Goal: Transaction & Acquisition: Book appointment/travel/reservation

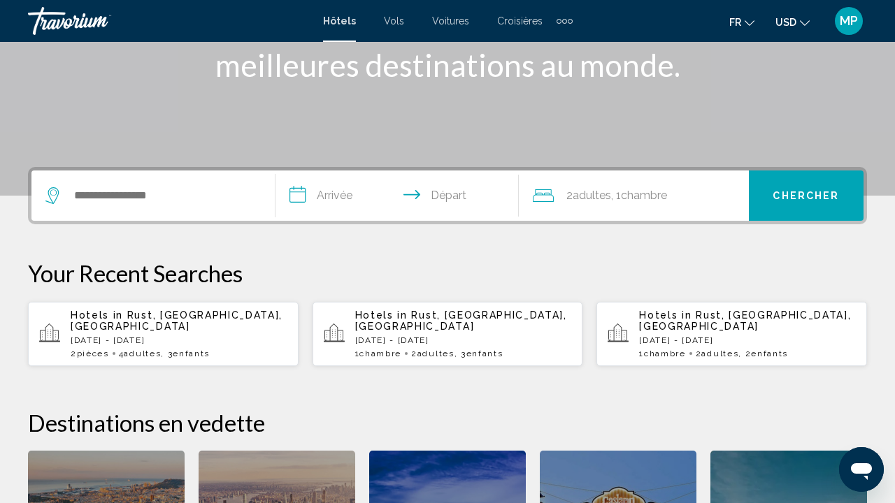
scroll to position [224, 0]
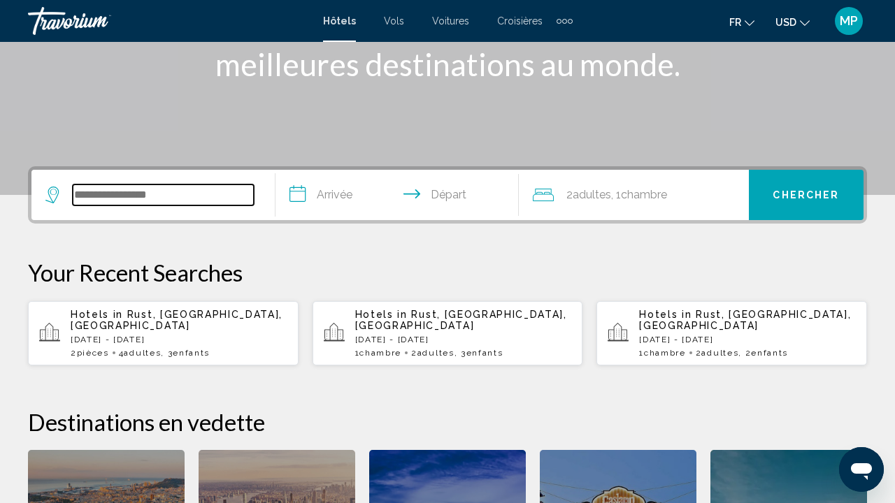
click at [180, 199] on input "Search widget" at bounding box center [163, 195] width 181 height 21
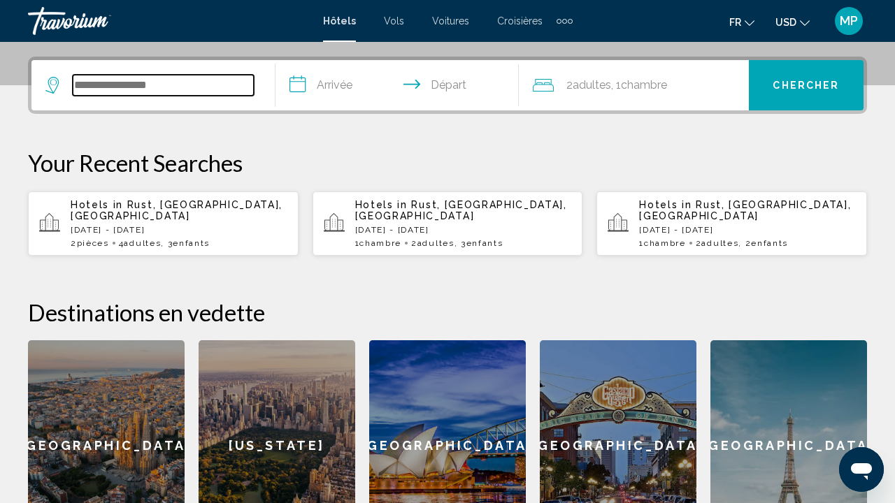
scroll to position [345, 0]
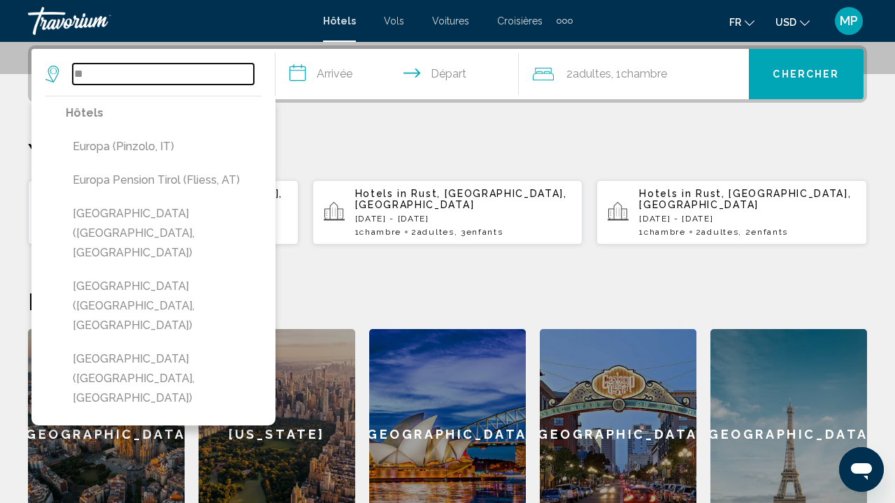
type input "*"
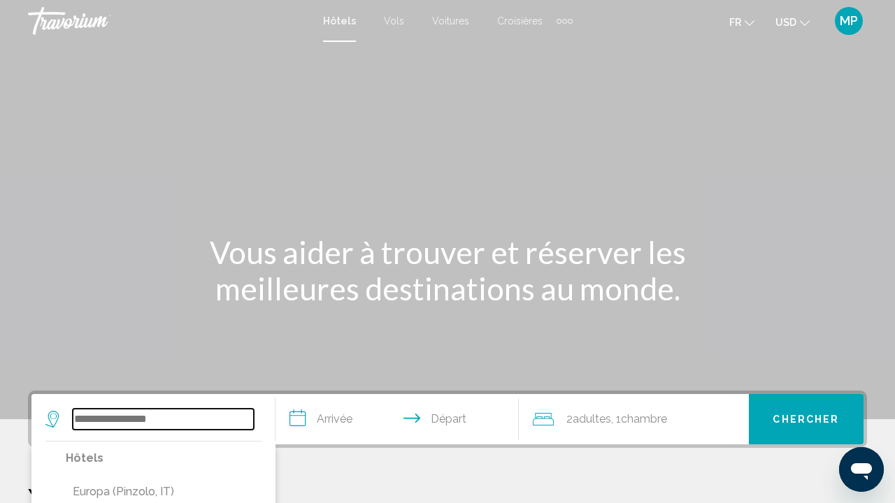
scroll to position [0, 0]
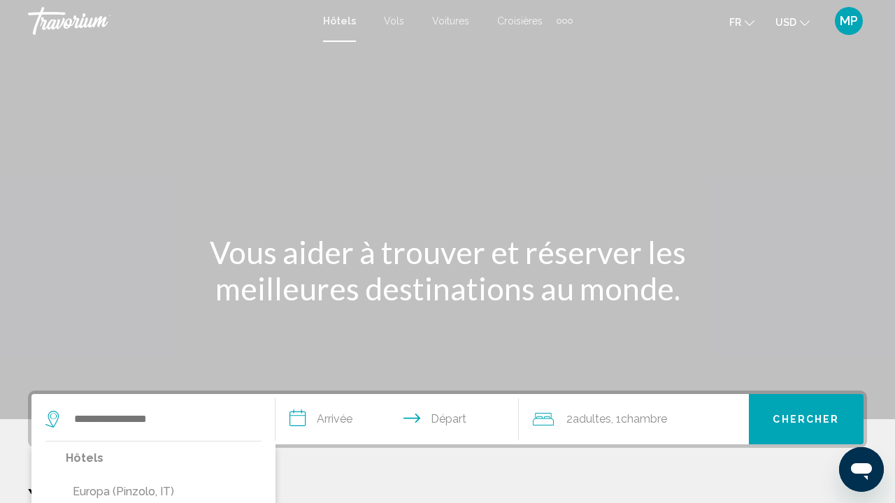
click at [562, 20] on div "Extra navigation items" at bounding box center [564, 21] width 5 height 5
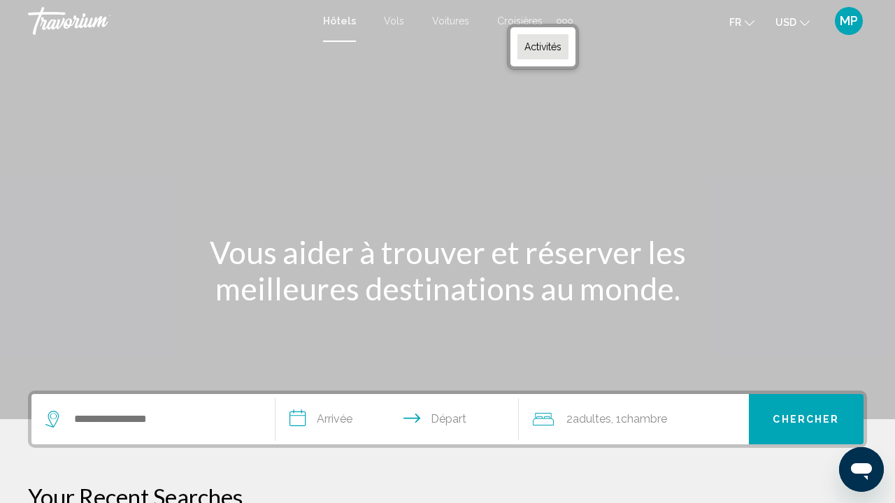
click at [544, 45] on span "Activités" at bounding box center [542, 46] width 37 height 11
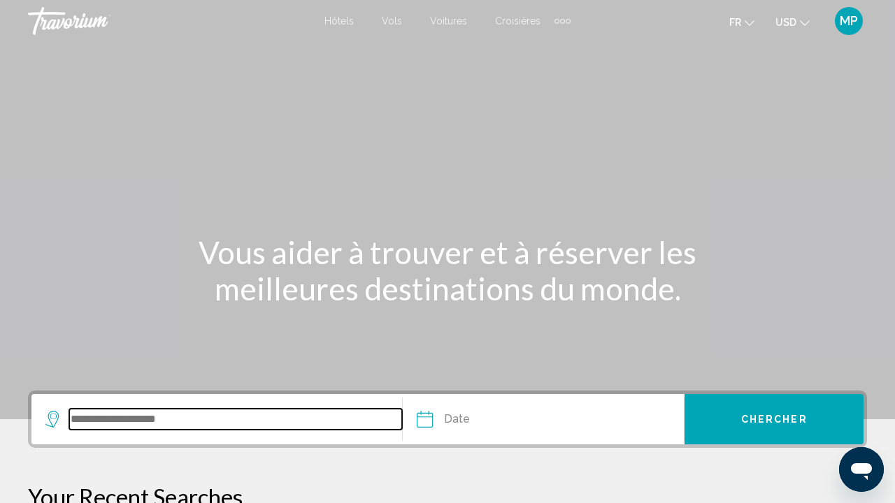
click at [142, 417] on input "Search widget" at bounding box center [235, 419] width 333 height 21
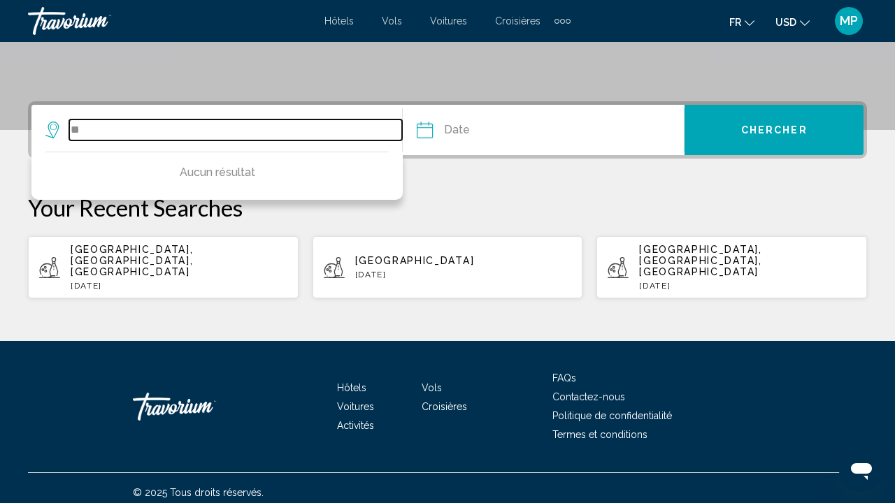
type input "*"
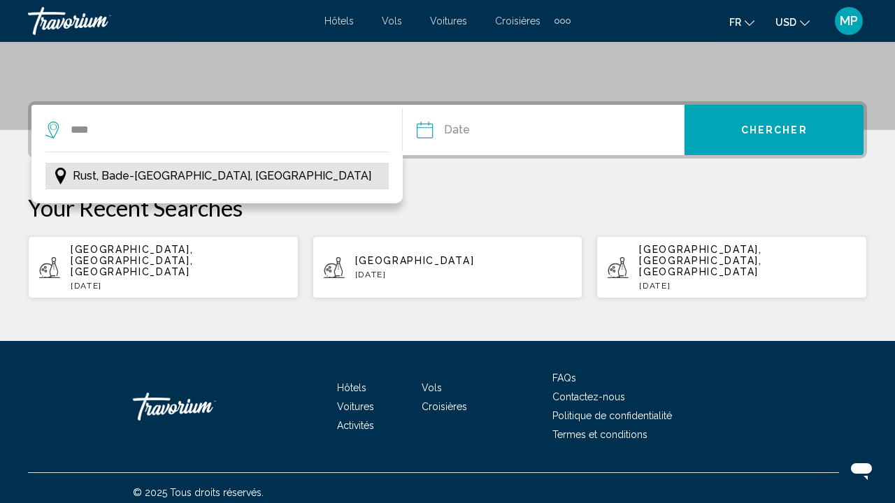
click at [251, 173] on span "Rust, Bade-[GEOGRAPHIC_DATA], [GEOGRAPHIC_DATA]" at bounding box center [222, 176] width 298 height 20
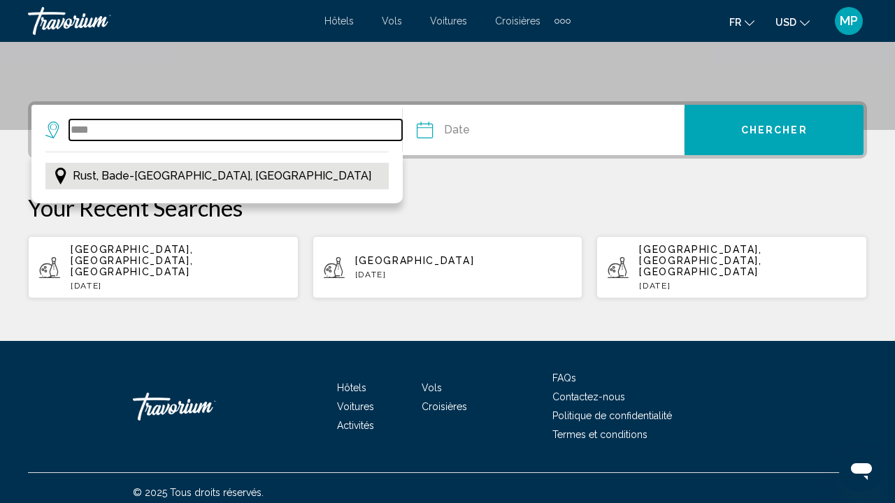
type input "**********"
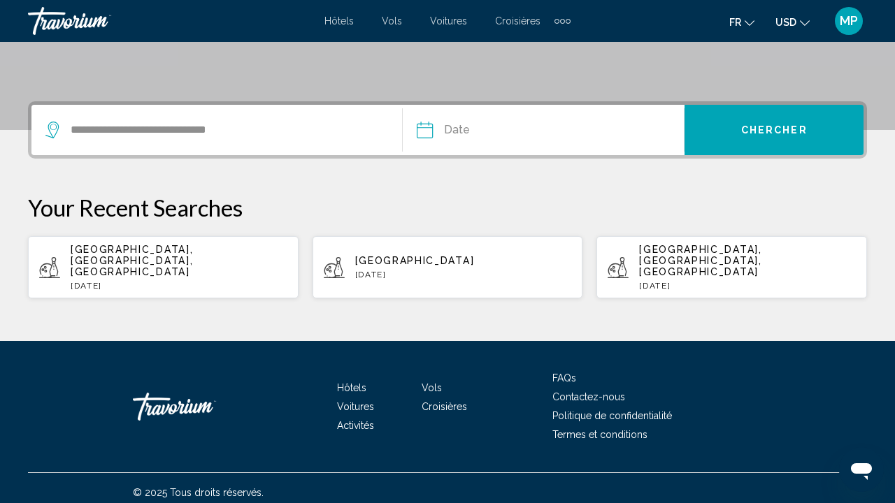
click at [499, 122] on input "Date" at bounding box center [482, 132] width 139 height 55
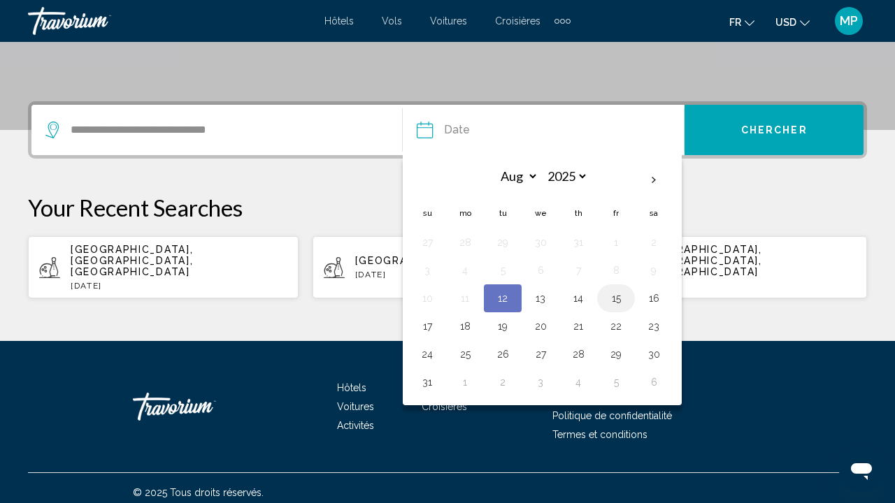
click at [612, 301] on button "15" at bounding box center [616, 299] width 22 height 20
type input "**********"
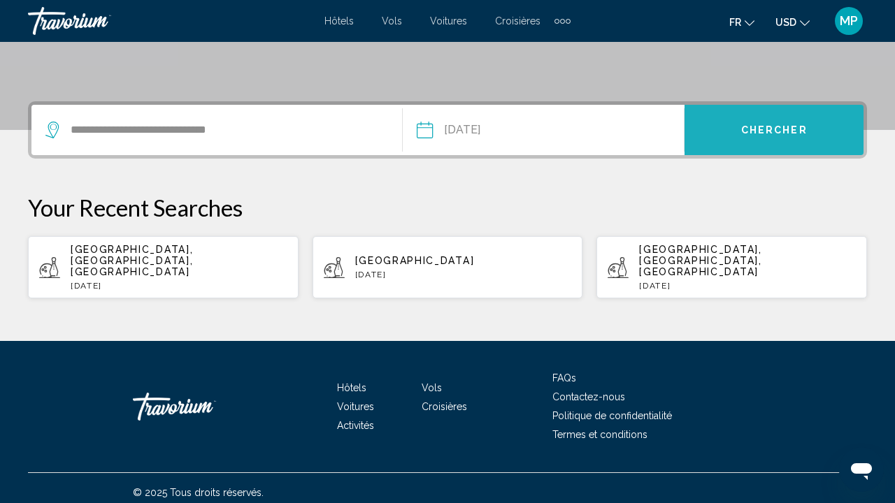
click at [761, 135] on span "Chercher" at bounding box center [774, 130] width 66 height 11
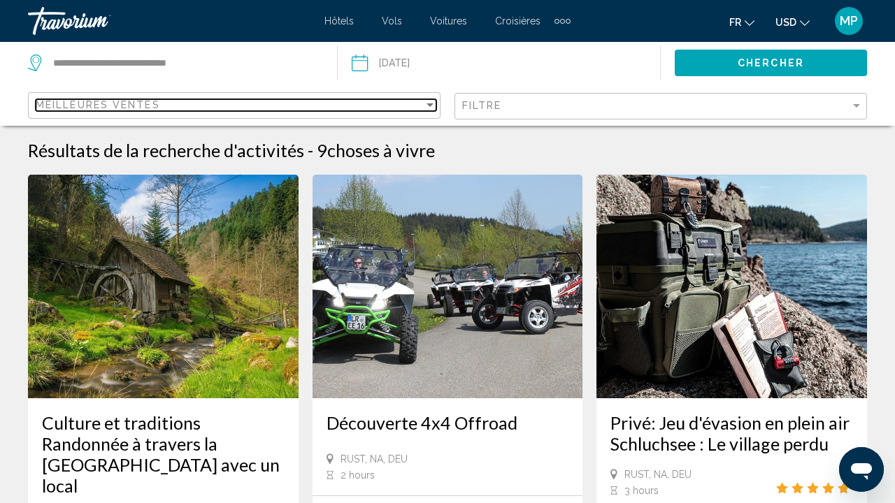
click at [226, 108] on div "Meilleures ventes" at bounding box center [230, 104] width 388 height 11
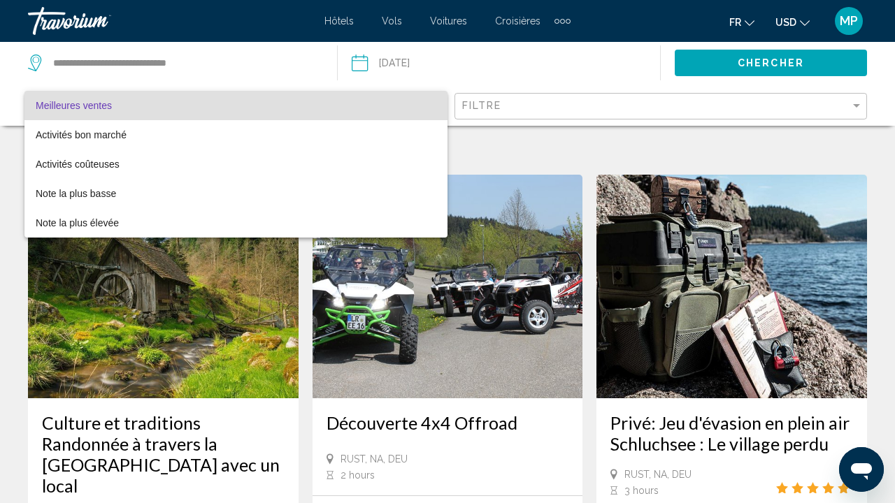
click at [226, 108] on span "Meilleures ventes" at bounding box center [236, 105] width 401 height 29
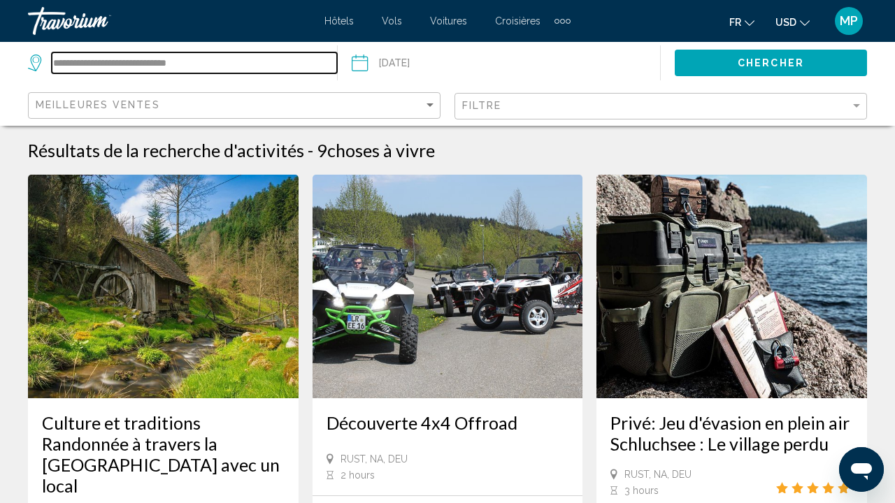
click at [222, 61] on input "**********" at bounding box center [194, 62] width 285 height 21
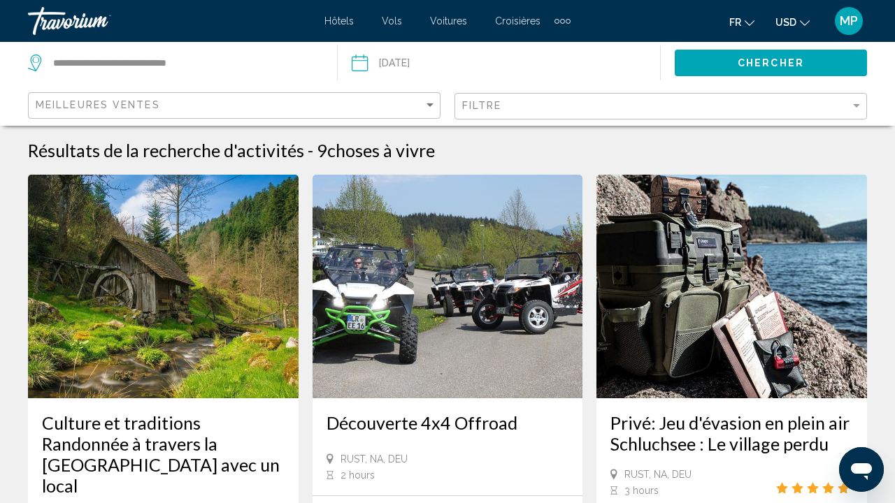
click at [343, 21] on span "Hôtels" at bounding box center [338, 20] width 29 height 11
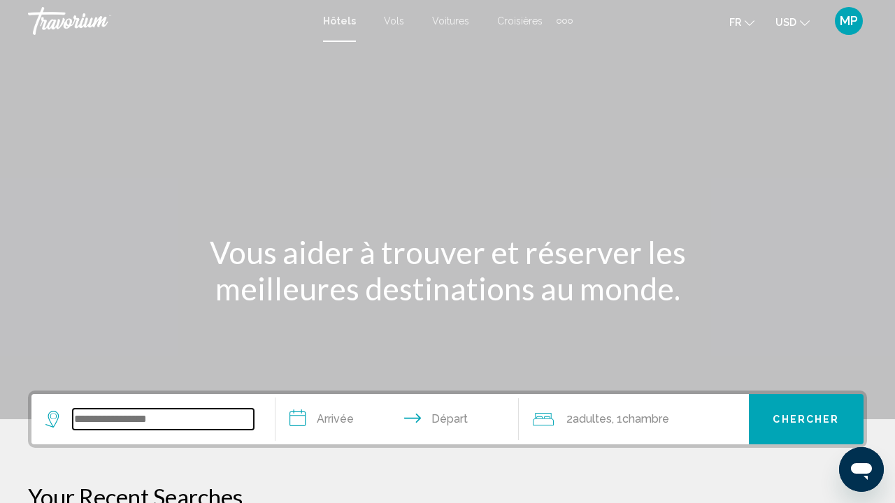
click at [201, 427] on input "Search widget" at bounding box center [163, 419] width 181 height 21
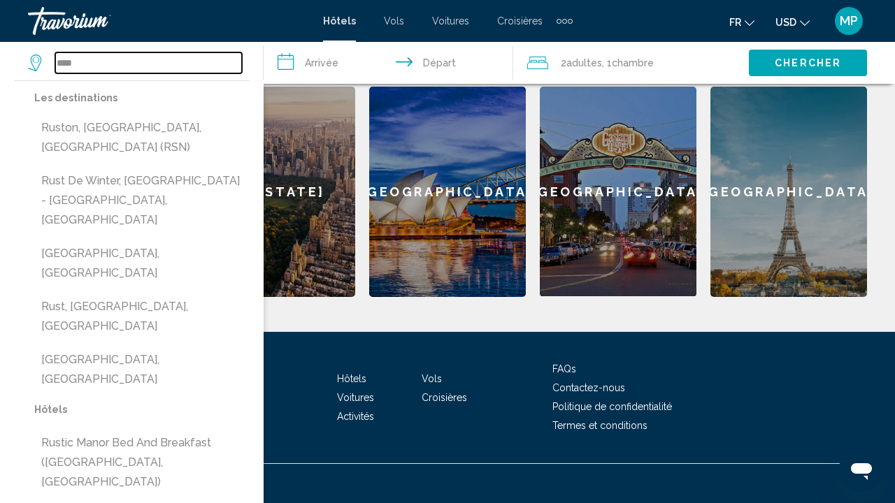
scroll to position [590, 0]
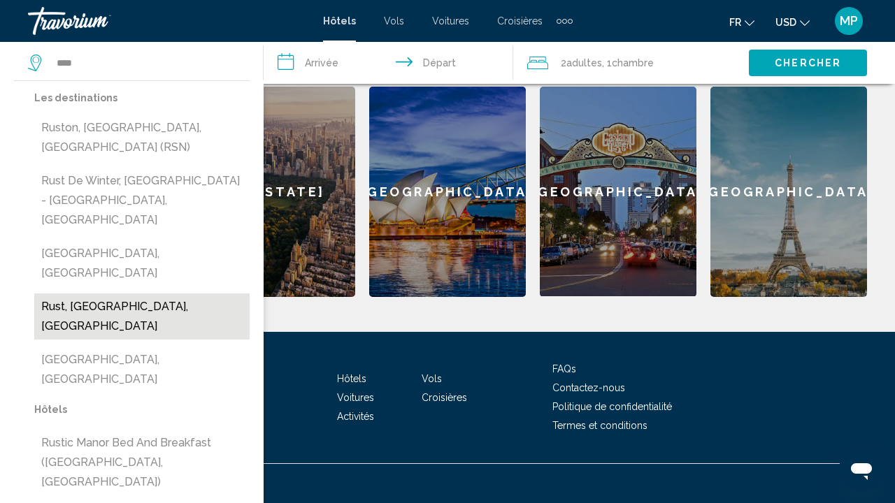
click at [114, 294] on button "Rust, [GEOGRAPHIC_DATA], [GEOGRAPHIC_DATA]" at bounding box center [141, 317] width 215 height 46
type input "**********"
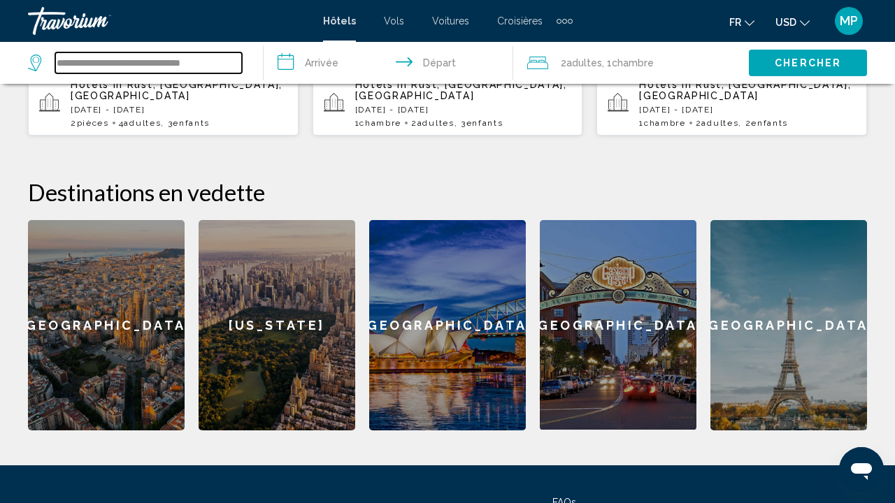
scroll to position [447, 0]
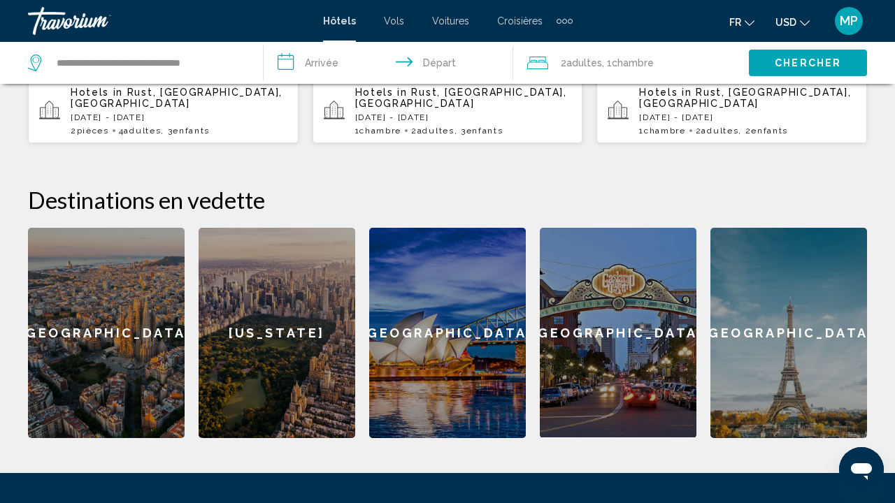
click at [328, 62] on input "**********" at bounding box center [391, 65] width 255 height 46
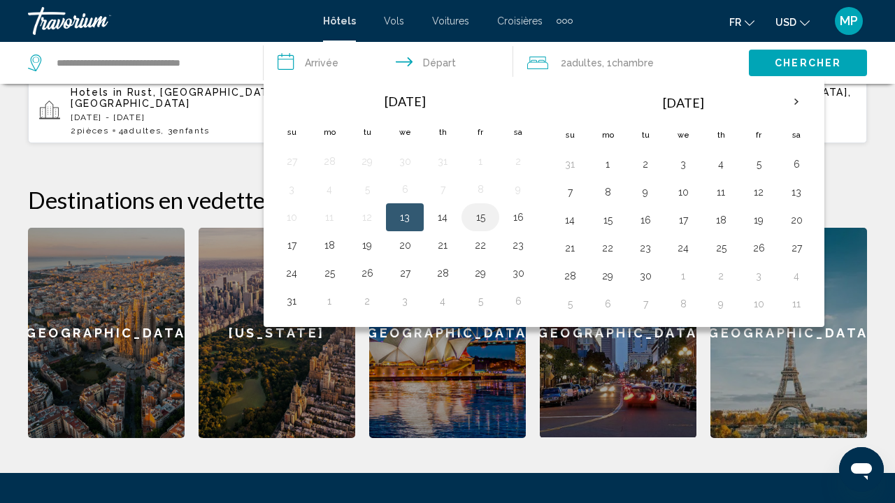
click at [477, 217] on button "15" at bounding box center [480, 218] width 22 height 20
click at [437, 67] on input "**********" at bounding box center [391, 65] width 255 height 46
click at [295, 244] on button "17" at bounding box center [291, 246] width 22 height 20
type input "**********"
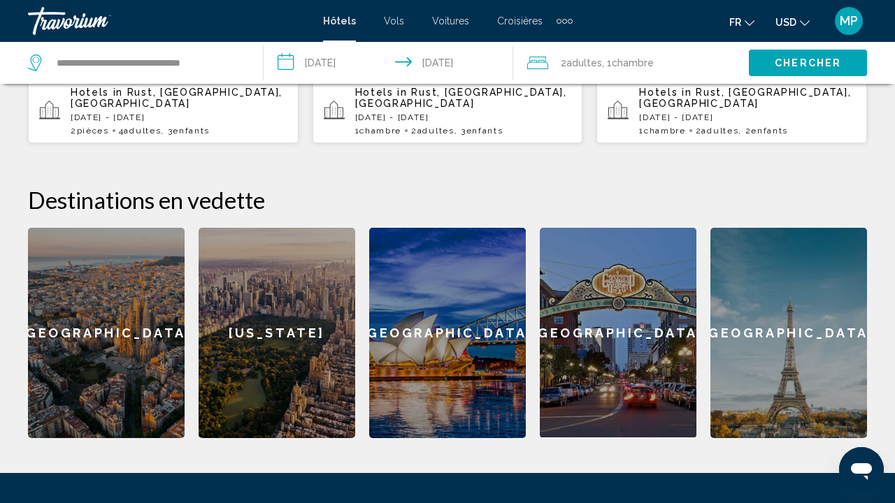
click at [612, 62] on span ", 1 Chambre pièces" at bounding box center [628, 63] width 52 height 20
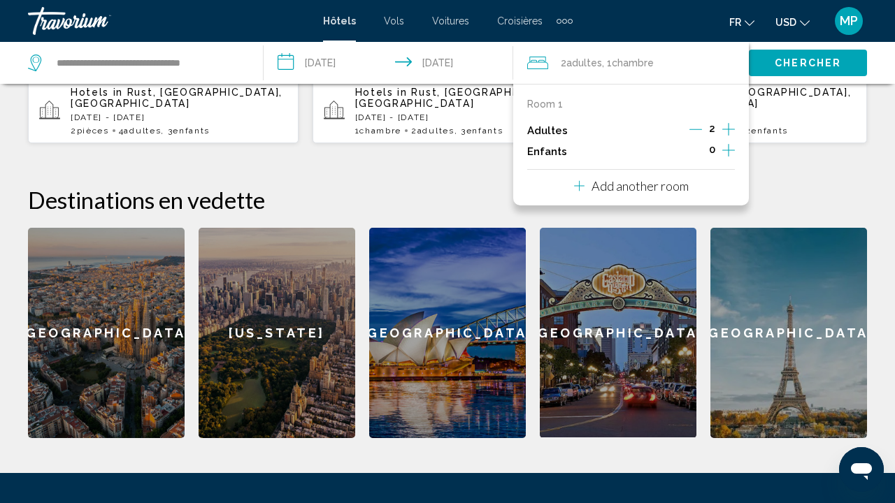
click at [733, 152] on icon "Increment children" at bounding box center [728, 150] width 13 height 17
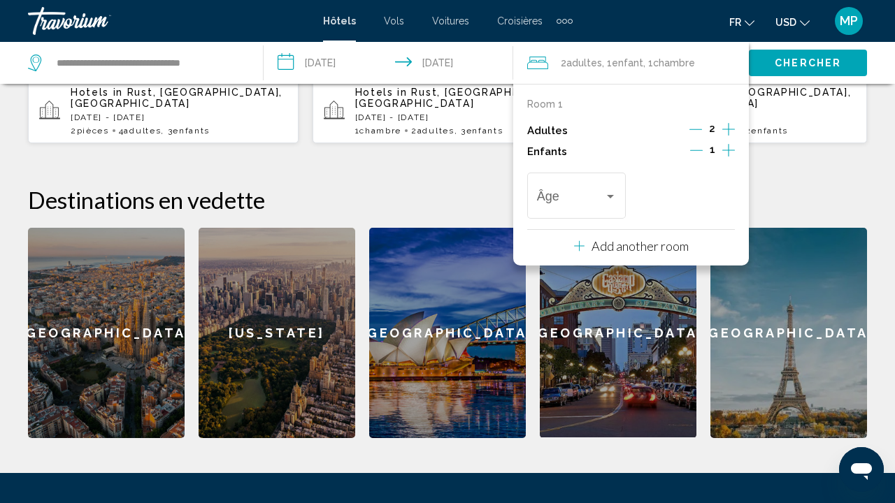
click at [733, 152] on icon "Increment children" at bounding box center [728, 150] width 13 height 17
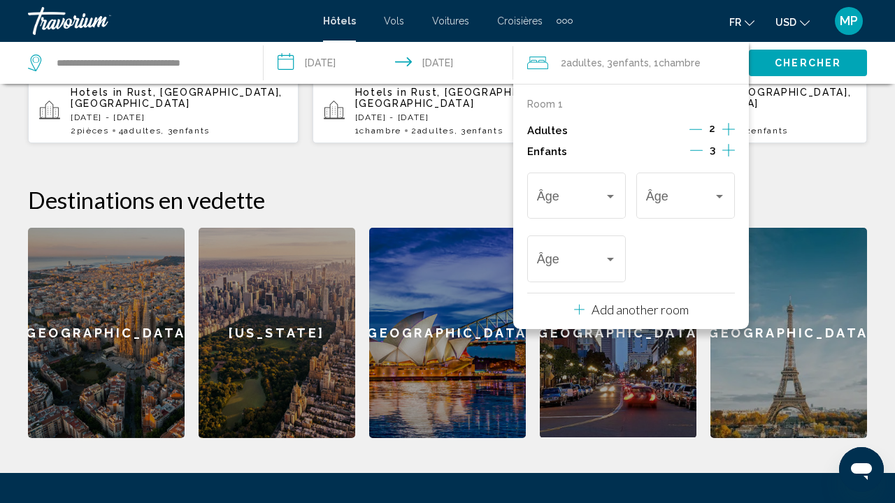
click at [654, 316] on p "Add another room" at bounding box center [639, 309] width 97 height 15
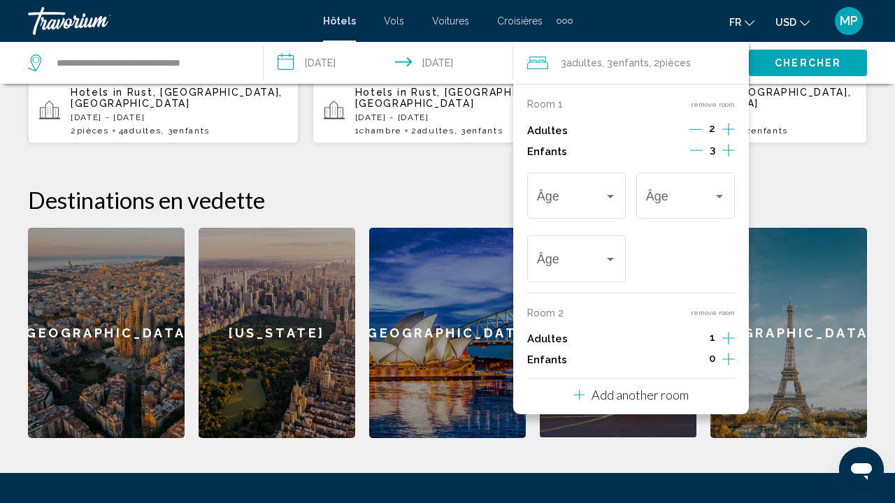
click at [725, 138] on icon "Increment adults" at bounding box center [728, 129] width 13 height 17
click at [616, 202] on div "Travelers: 4 adults, 3 children" at bounding box center [610, 196] width 13 height 11
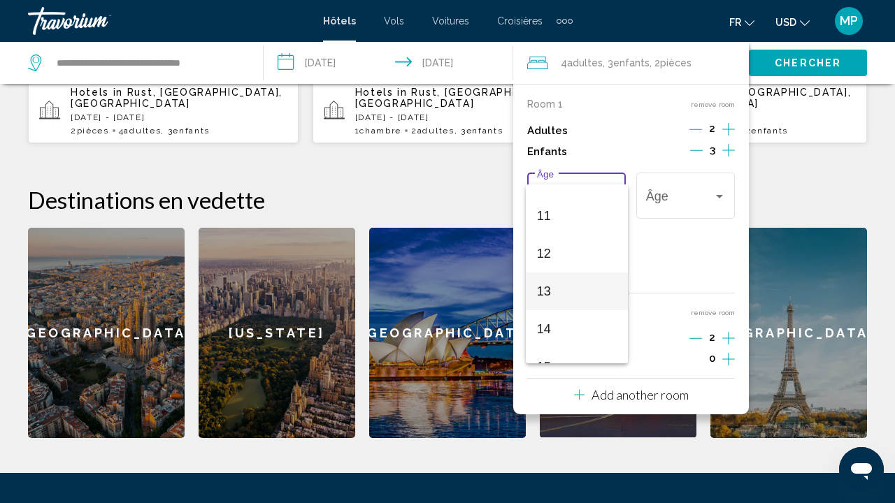
click at [579, 289] on span "13" at bounding box center [577, 292] width 80 height 38
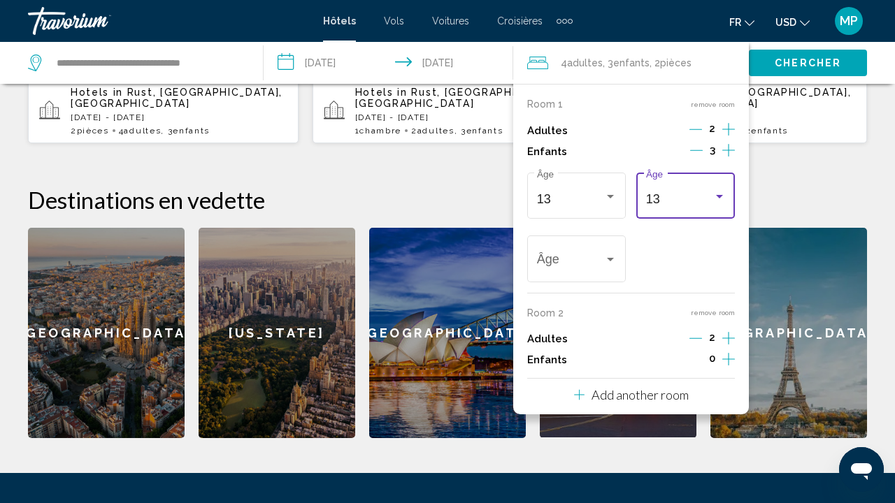
click at [700, 206] on div "13" at bounding box center [679, 199] width 67 height 14
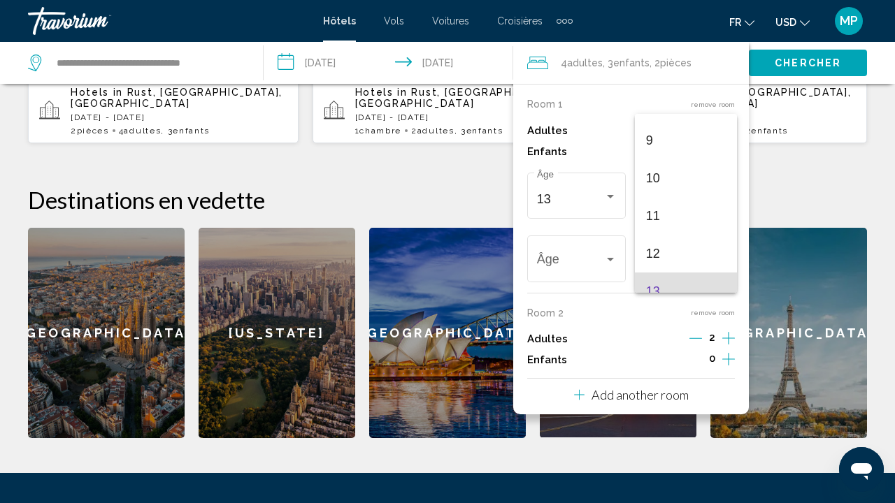
scroll to position [331, 0]
click at [686, 177] on span "10" at bounding box center [686, 180] width 80 height 38
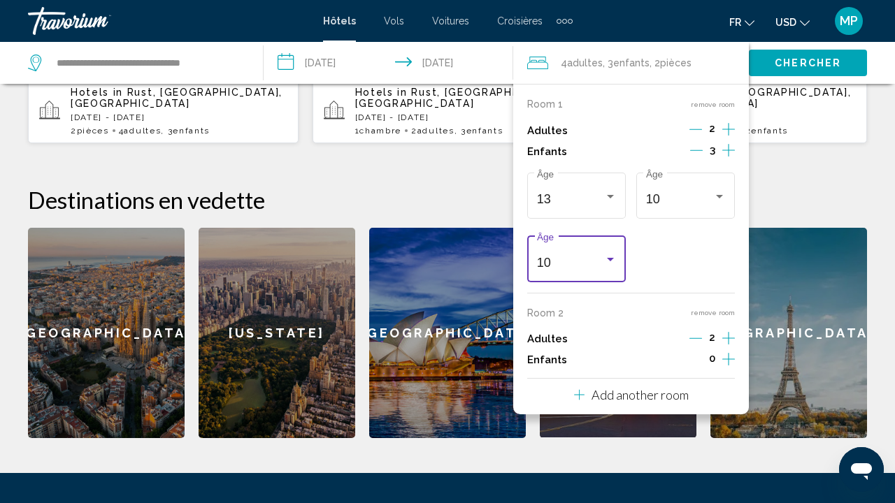
click at [610, 270] on div "10" at bounding box center [577, 263] width 80 height 14
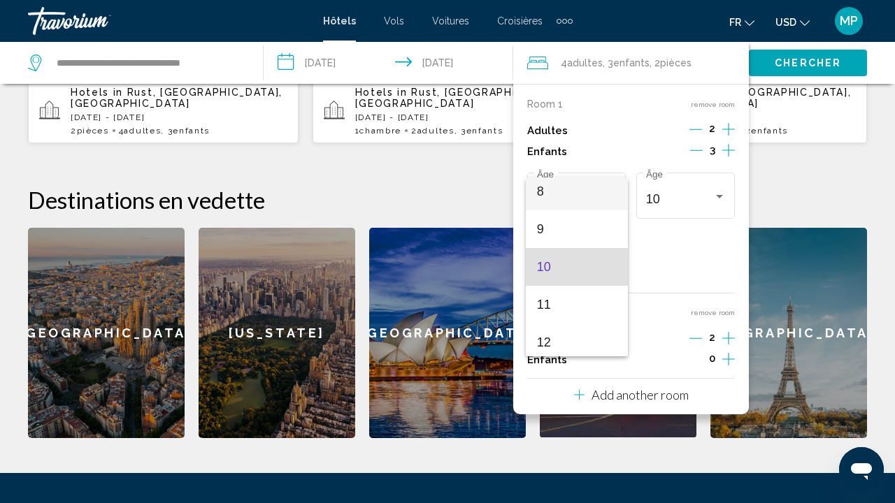
click at [594, 199] on span "8" at bounding box center [577, 192] width 80 height 38
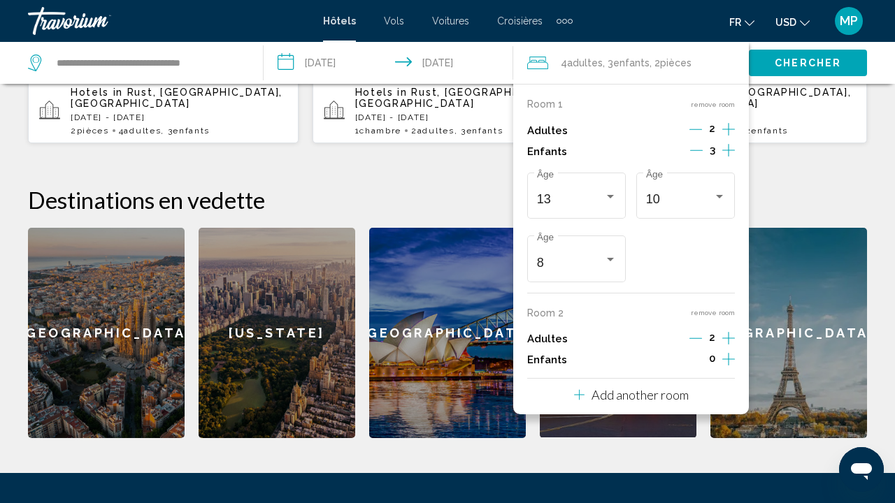
scroll to position [505, 0]
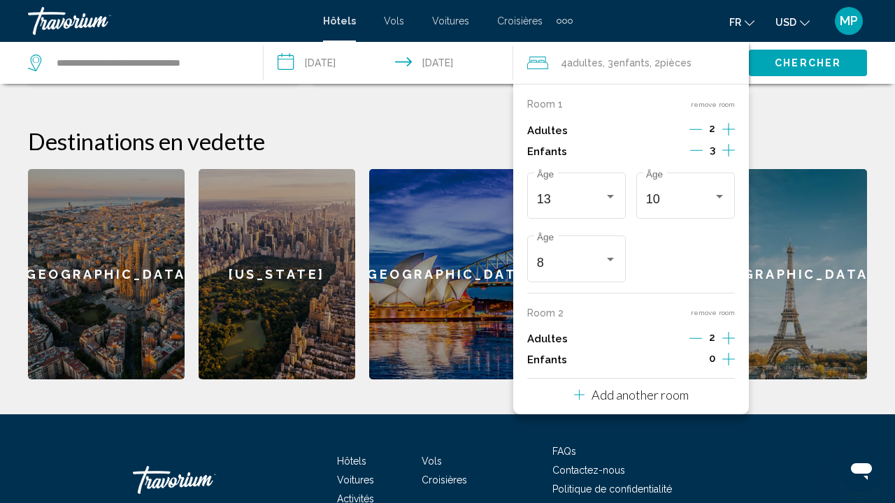
click at [786, 134] on h2 "Destinations en vedette" at bounding box center [447, 141] width 839 height 28
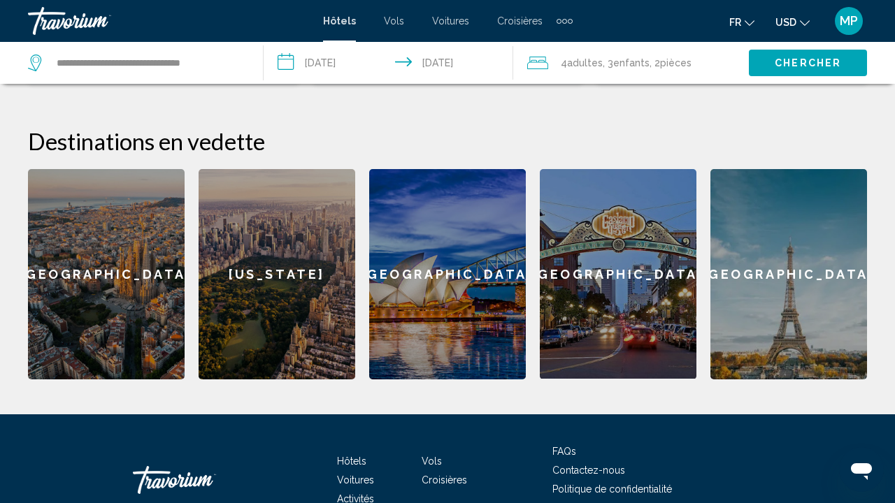
click at [800, 59] on span "Chercher" at bounding box center [807, 63] width 66 height 11
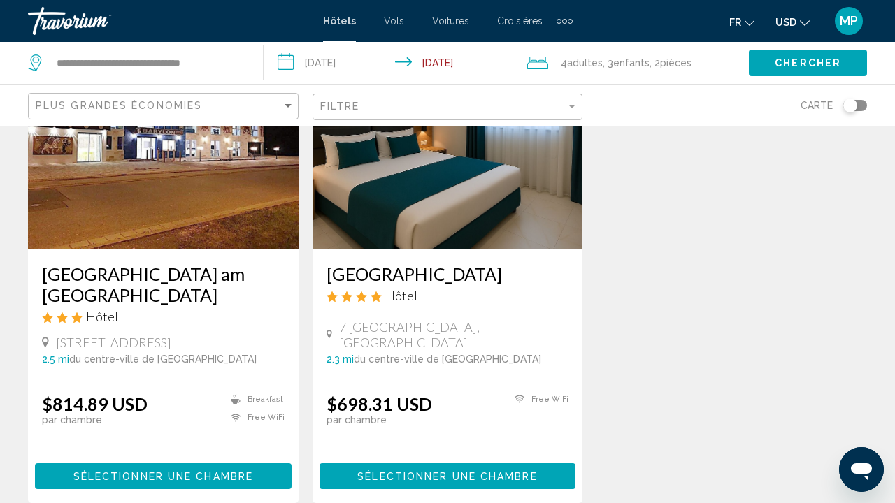
scroll to position [159, 0]
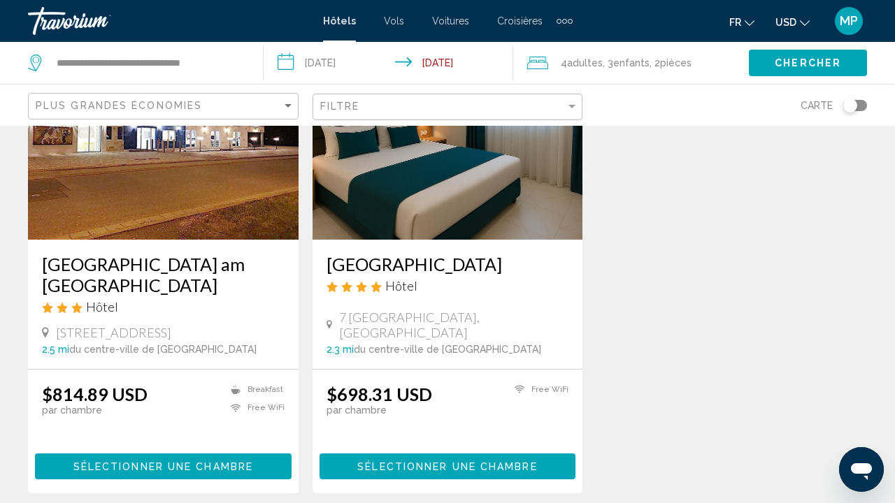
click at [447, 264] on h3 "[GEOGRAPHIC_DATA]" at bounding box center [447, 264] width 243 height 21
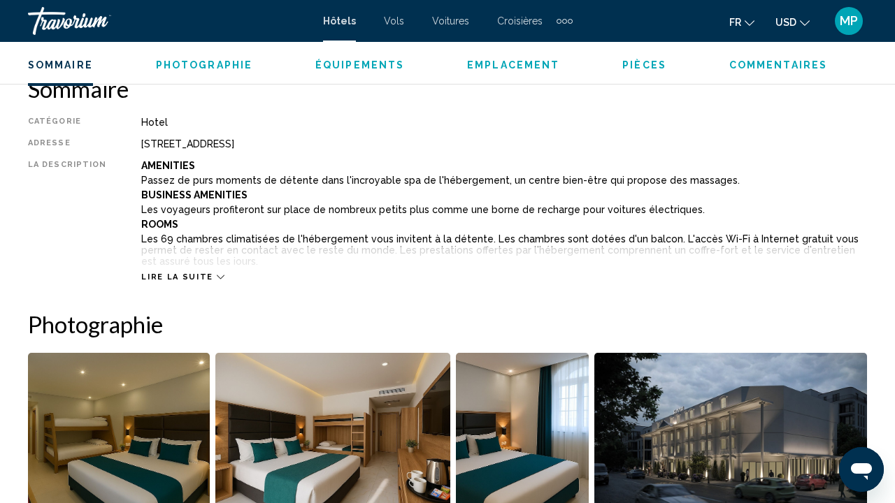
scroll to position [693, 0]
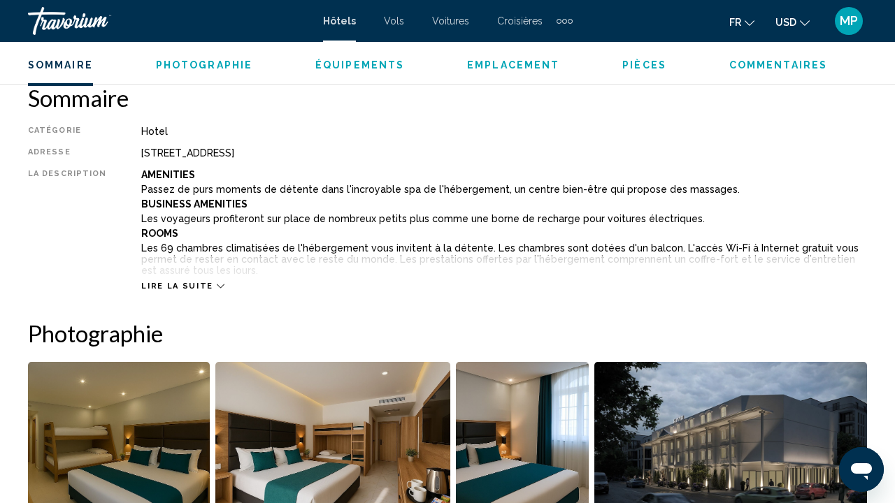
click at [185, 283] on span "Lire la suite" at bounding box center [176, 286] width 71 height 9
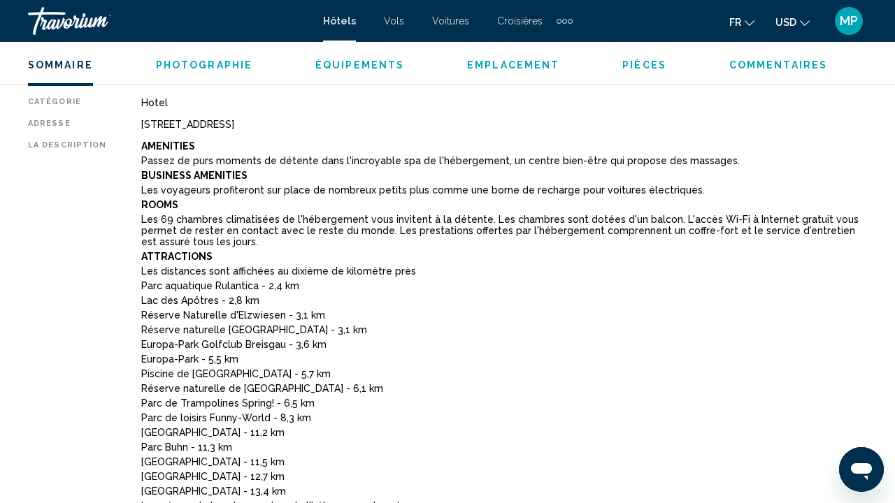
scroll to position [714, 0]
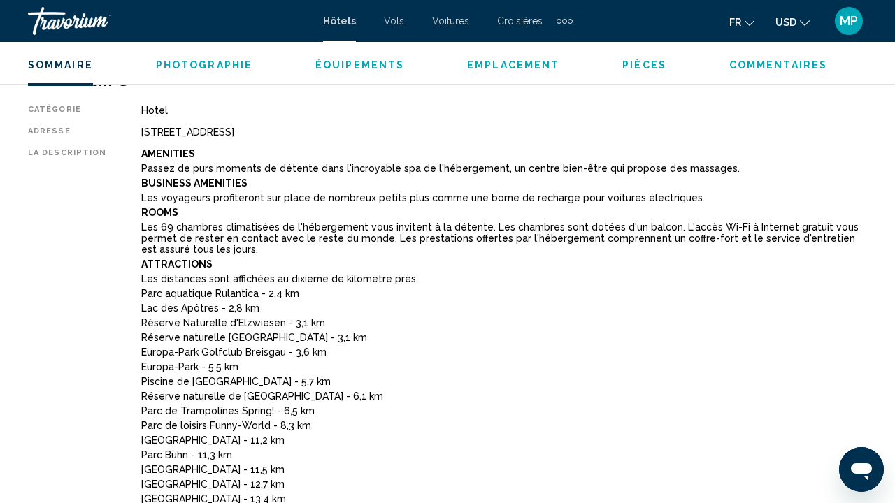
click at [56, 106] on div "Catégorie" at bounding box center [67, 110] width 78 height 11
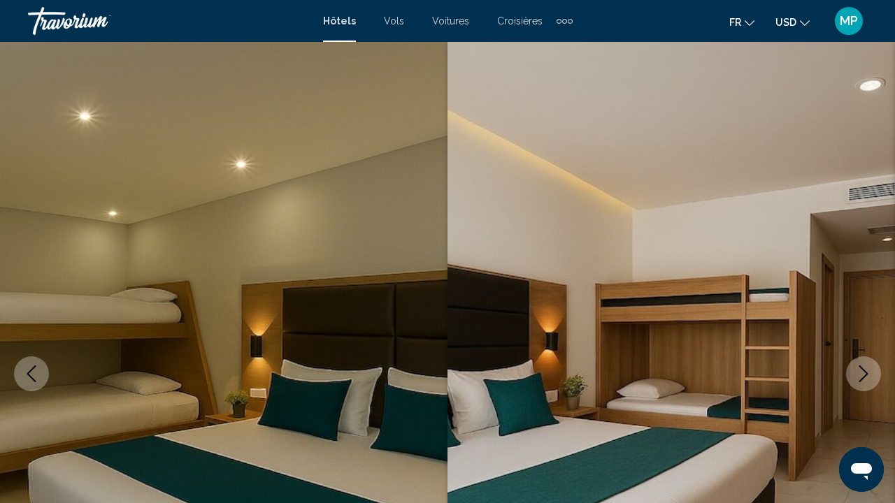
scroll to position [0, 0]
click at [401, 22] on span "Vols" at bounding box center [394, 20] width 20 height 11
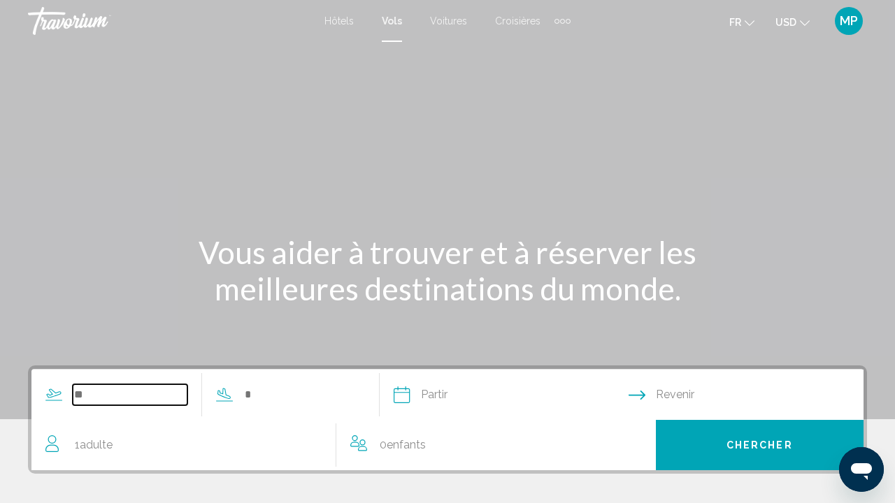
click at [149, 390] on input "Search widget" at bounding box center [130, 394] width 115 height 21
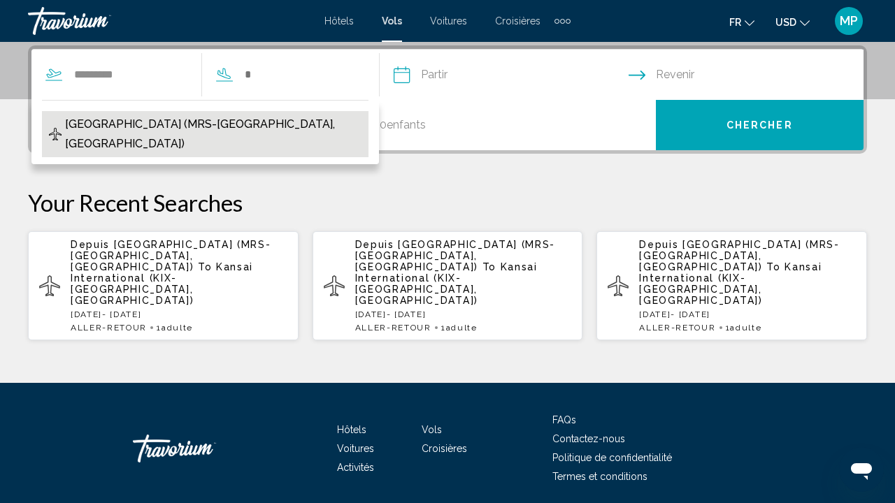
click at [281, 117] on span "[GEOGRAPHIC_DATA] (MRS-[GEOGRAPHIC_DATA], [GEOGRAPHIC_DATA])" at bounding box center [213, 134] width 296 height 39
type input "**********"
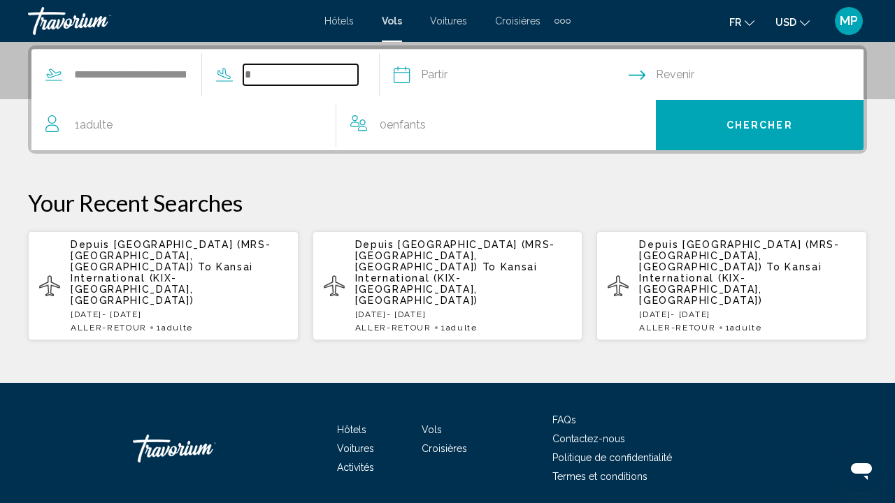
click at [298, 75] on input "Search widget" at bounding box center [300, 74] width 115 height 21
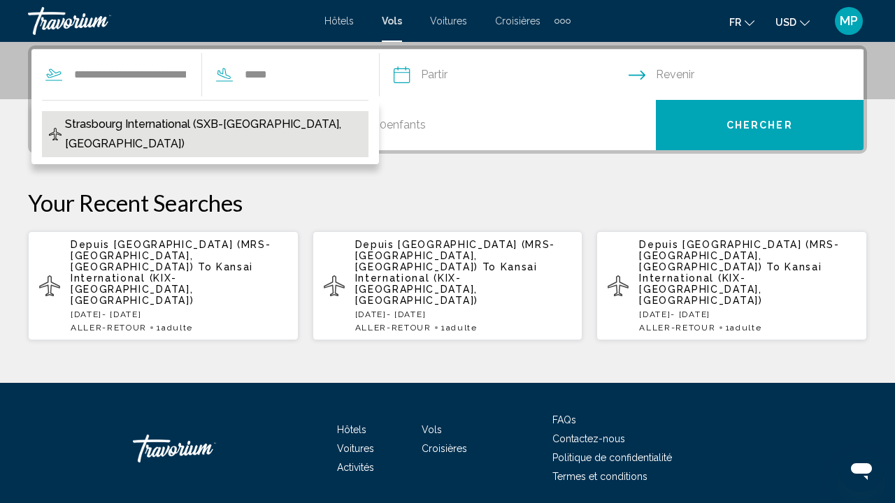
click at [283, 119] on span "Strasbourg International (SXB-[GEOGRAPHIC_DATA], [GEOGRAPHIC_DATA])" at bounding box center [213, 134] width 296 height 39
type input "**********"
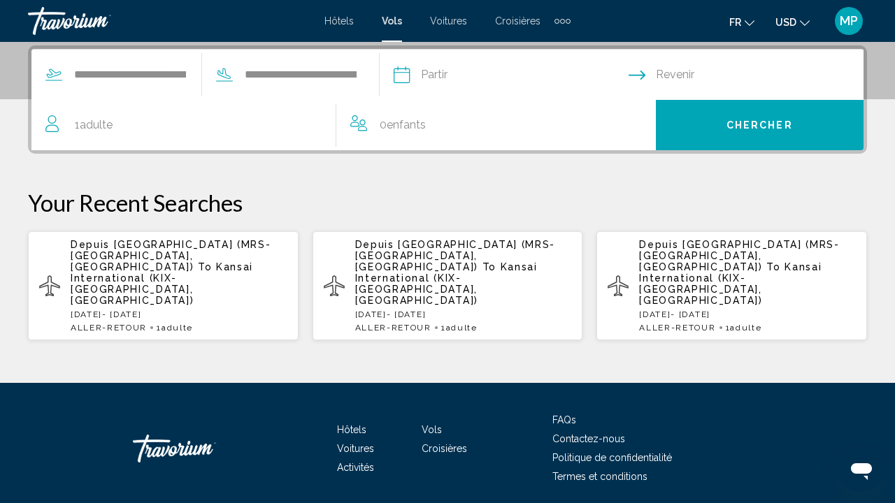
click at [503, 82] on input "Depart date" at bounding box center [510, 77] width 240 height 55
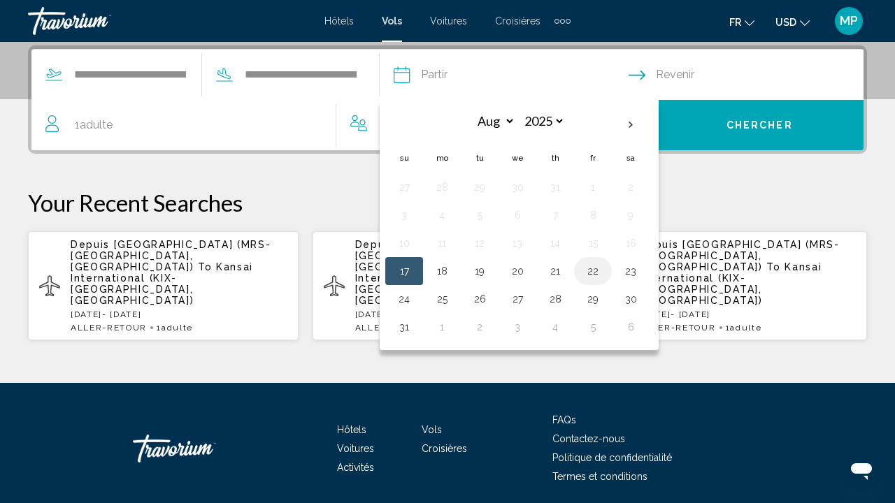
click at [604, 276] on button "22" at bounding box center [593, 271] width 22 height 20
type input "**********"
select select "*"
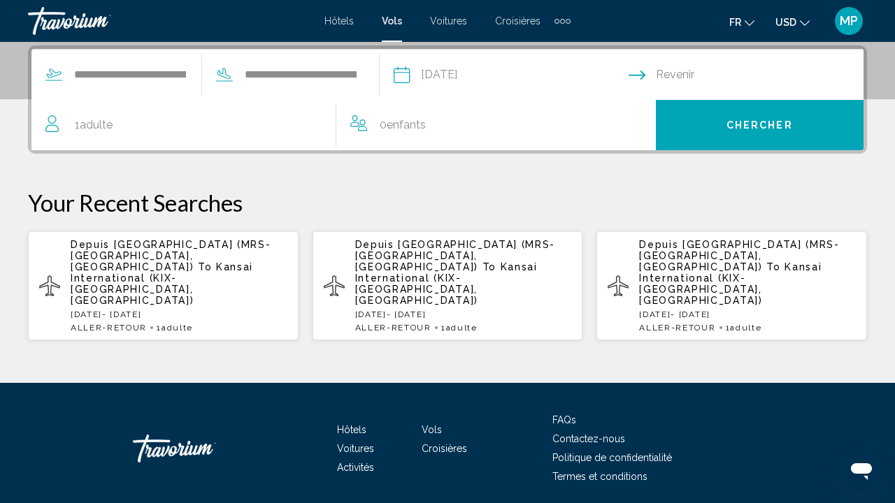
click at [712, 69] on input "Return date" at bounding box center [748, 77] width 240 height 55
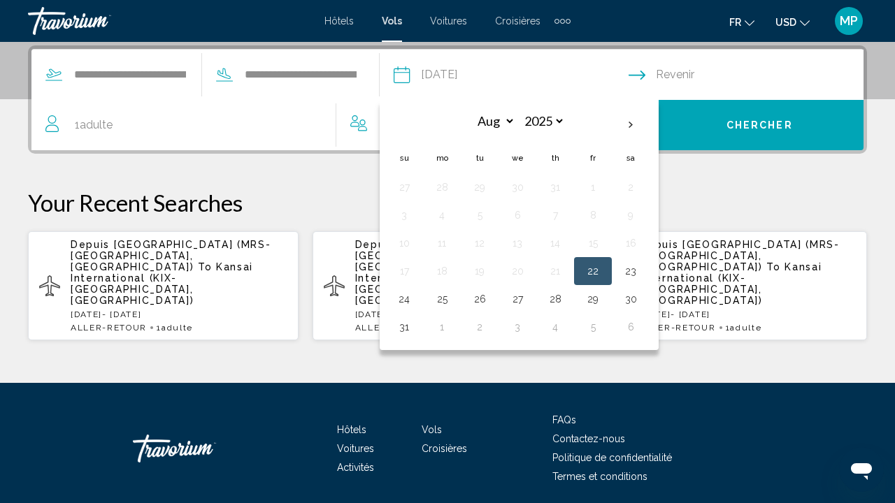
click at [740, 177] on div "**********" at bounding box center [447, 193] width 895 height 296
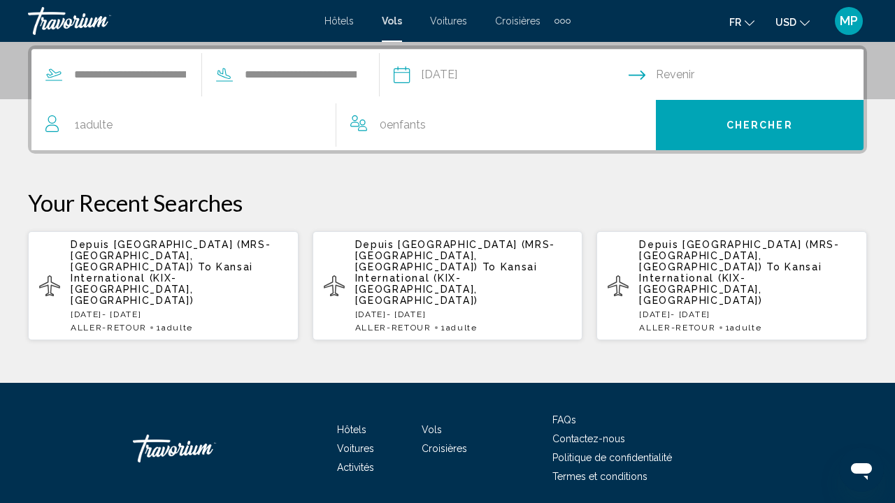
click at [343, 28] on div "Hôtels Vols Voitures Croisières Activités Hôtels Vols Voitures Croisières Activ…" at bounding box center [447, 21] width 246 height 22
click at [458, 27] on div "Hôtels Vols Voitures Croisières Activités Hôtels Vols Voitures Croisières Activ…" at bounding box center [447, 21] width 246 height 22
click at [458, 24] on span "Voitures" at bounding box center [448, 20] width 37 height 11
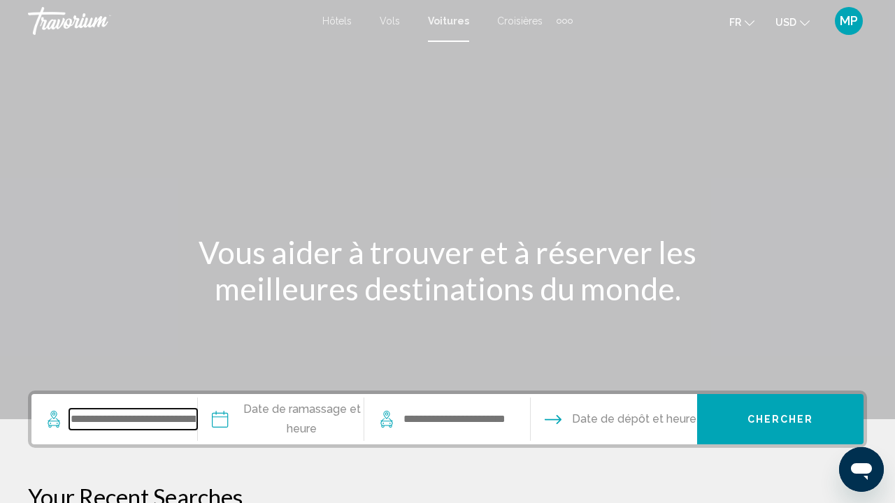
click at [121, 426] on input "Search widget" at bounding box center [133, 419] width 128 height 21
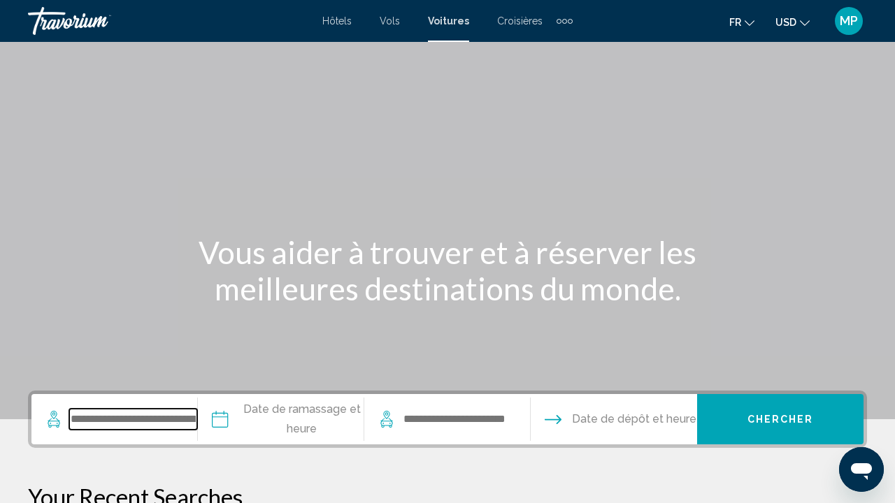
scroll to position [289, 0]
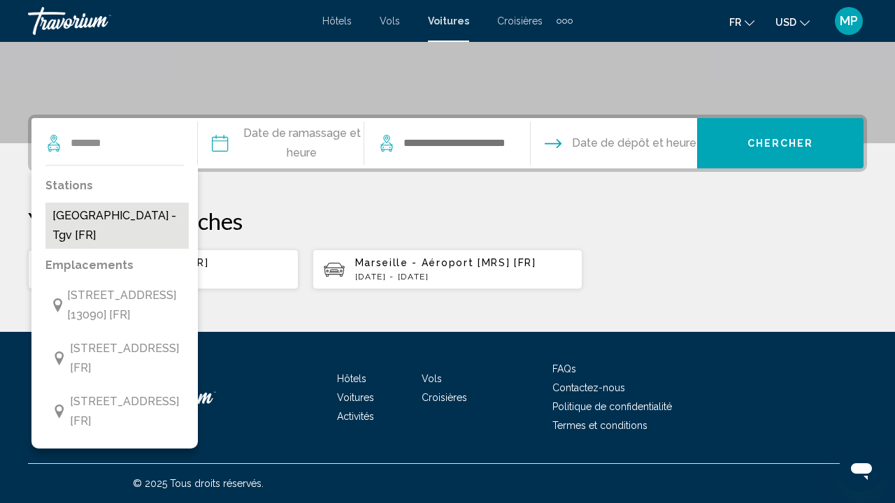
click at [150, 203] on button "[GEOGRAPHIC_DATA] - Tgv [FR]" at bounding box center [116, 226] width 143 height 46
type input "**********"
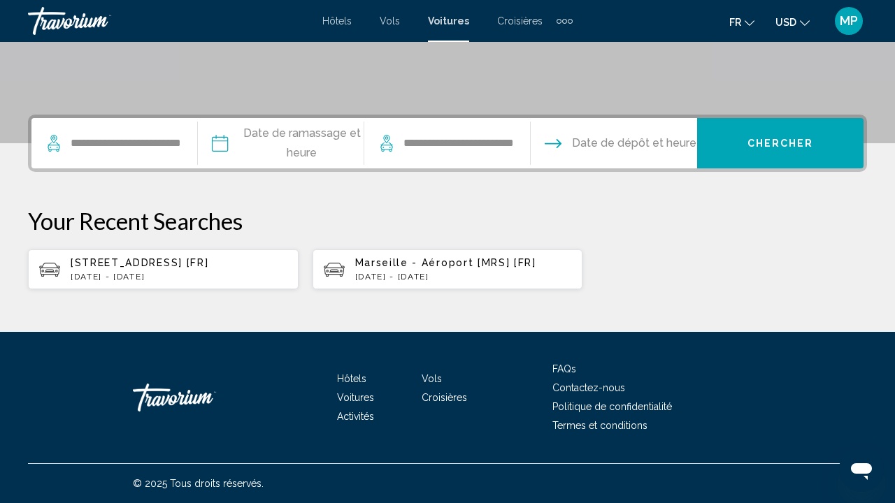
click at [292, 122] on input "Pickup date" at bounding box center [280, 145] width 172 height 55
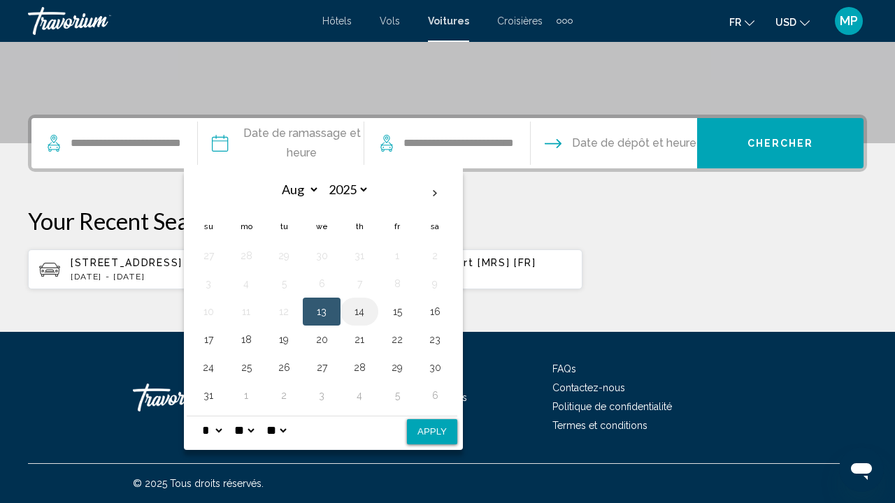
click at [370, 302] on button "14" at bounding box center [359, 312] width 22 height 20
click at [219, 330] on button "17" at bounding box center [208, 340] width 22 height 20
click at [370, 302] on button "14" at bounding box center [359, 312] width 22 height 20
click at [452, 419] on button "Apply" at bounding box center [432, 431] width 50 height 25
type input "**********"
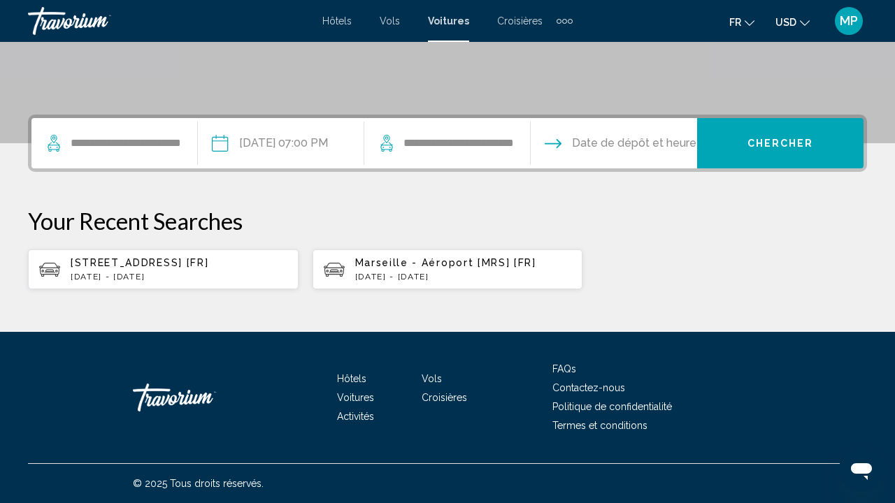
click at [614, 131] on input "Drop-off date" at bounding box center [613, 145] width 172 height 55
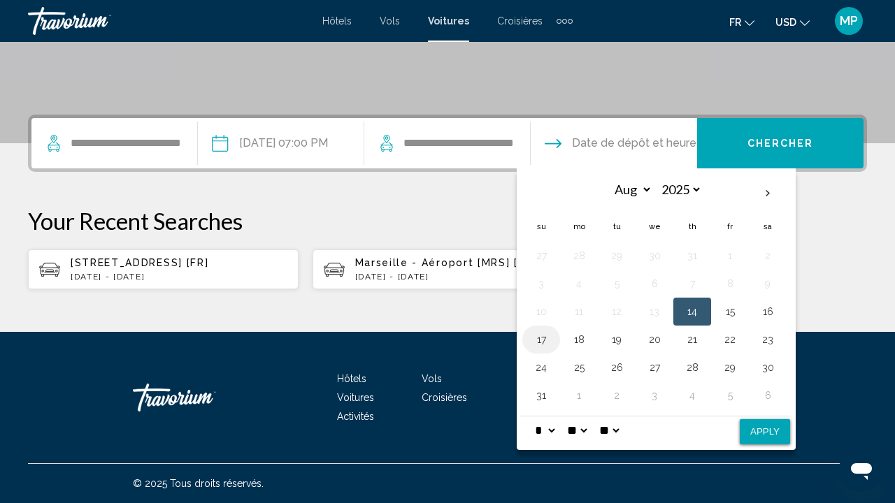
click at [552, 330] on button "17" at bounding box center [541, 340] width 22 height 20
click at [786, 419] on button "Apply" at bounding box center [765, 431] width 50 height 25
type input "**********"
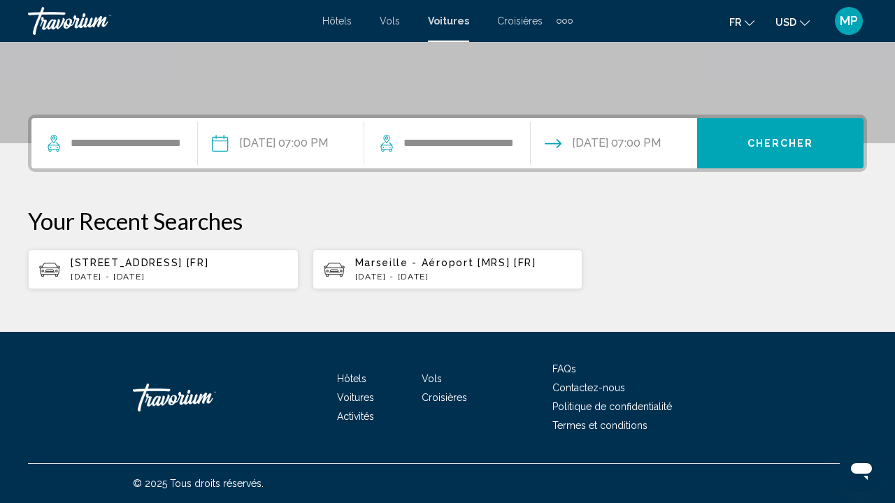
click at [796, 138] on span "Chercher" at bounding box center [780, 143] width 66 height 11
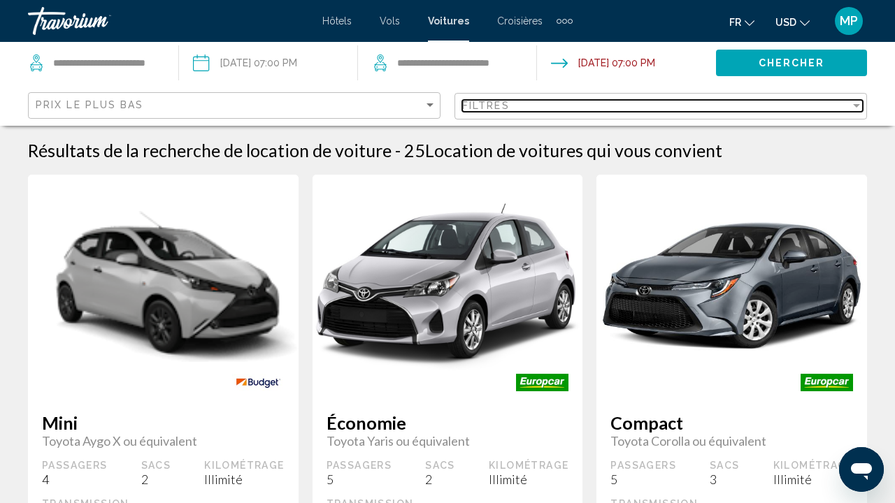
click at [503, 111] on span "Filtres" at bounding box center [486, 105] width 48 height 11
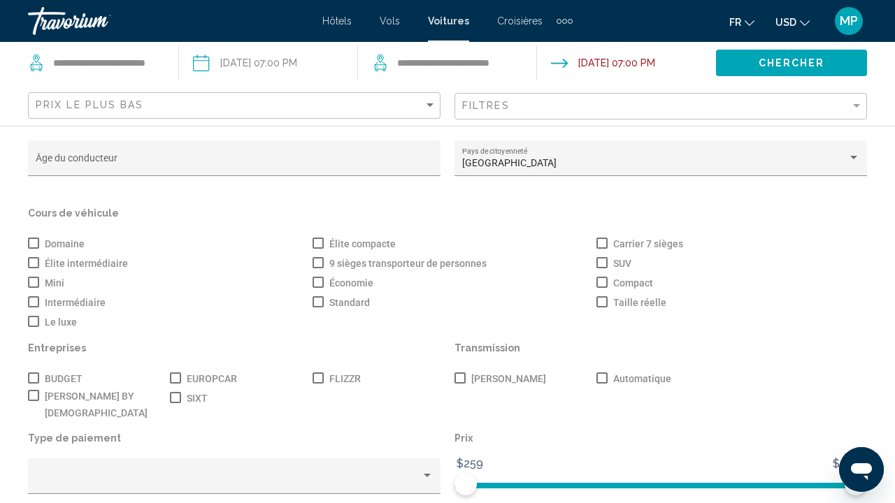
click at [602, 245] on span "Search widget" at bounding box center [601, 243] width 11 height 11
click at [320, 262] on span "Search widget" at bounding box center [317, 262] width 11 height 11
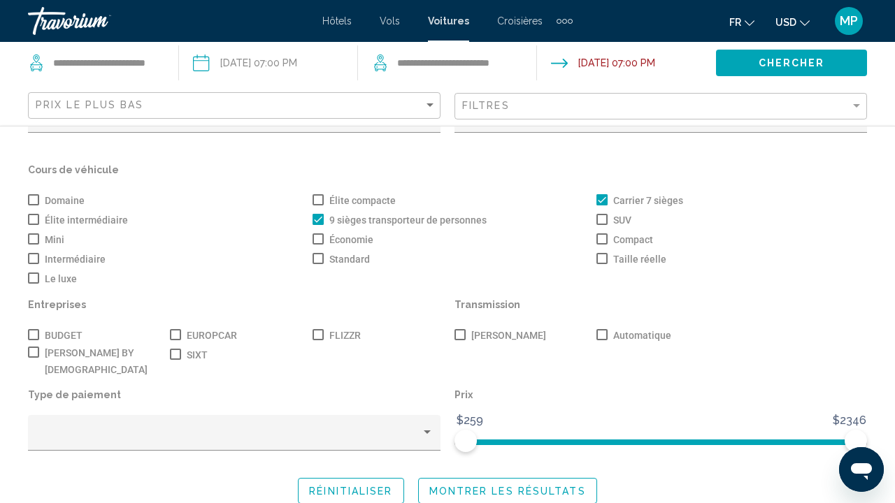
scroll to position [42, 0]
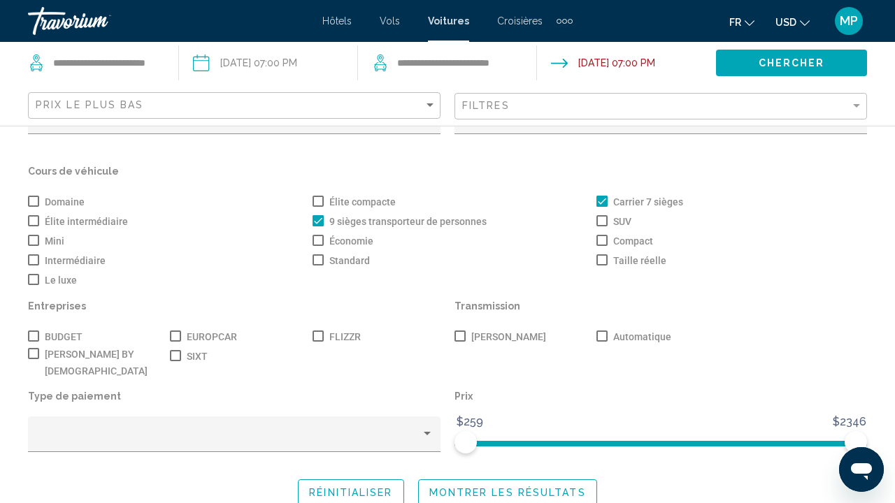
click at [447, 487] on button "Montrer les résultats" at bounding box center [507, 493] width 179 height 26
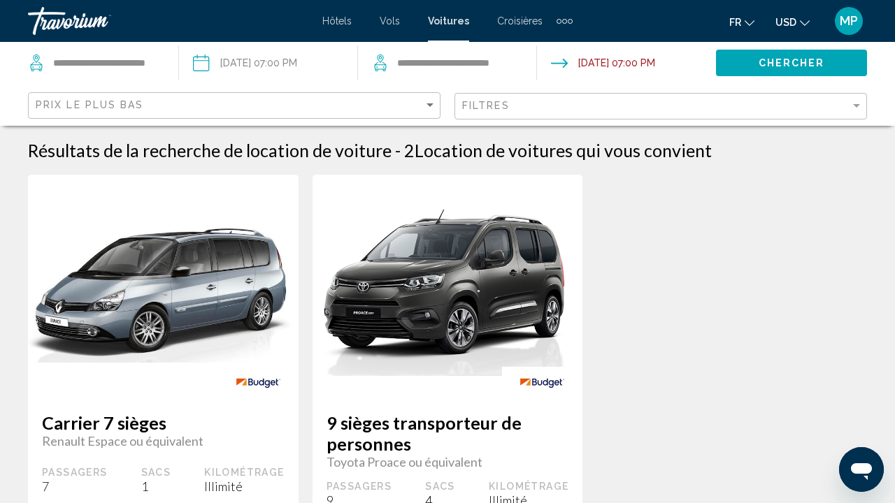
scroll to position [0, 0]
click at [508, 23] on span "Croisières" at bounding box center [519, 20] width 45 height 11
